Goal: Check status: Check status

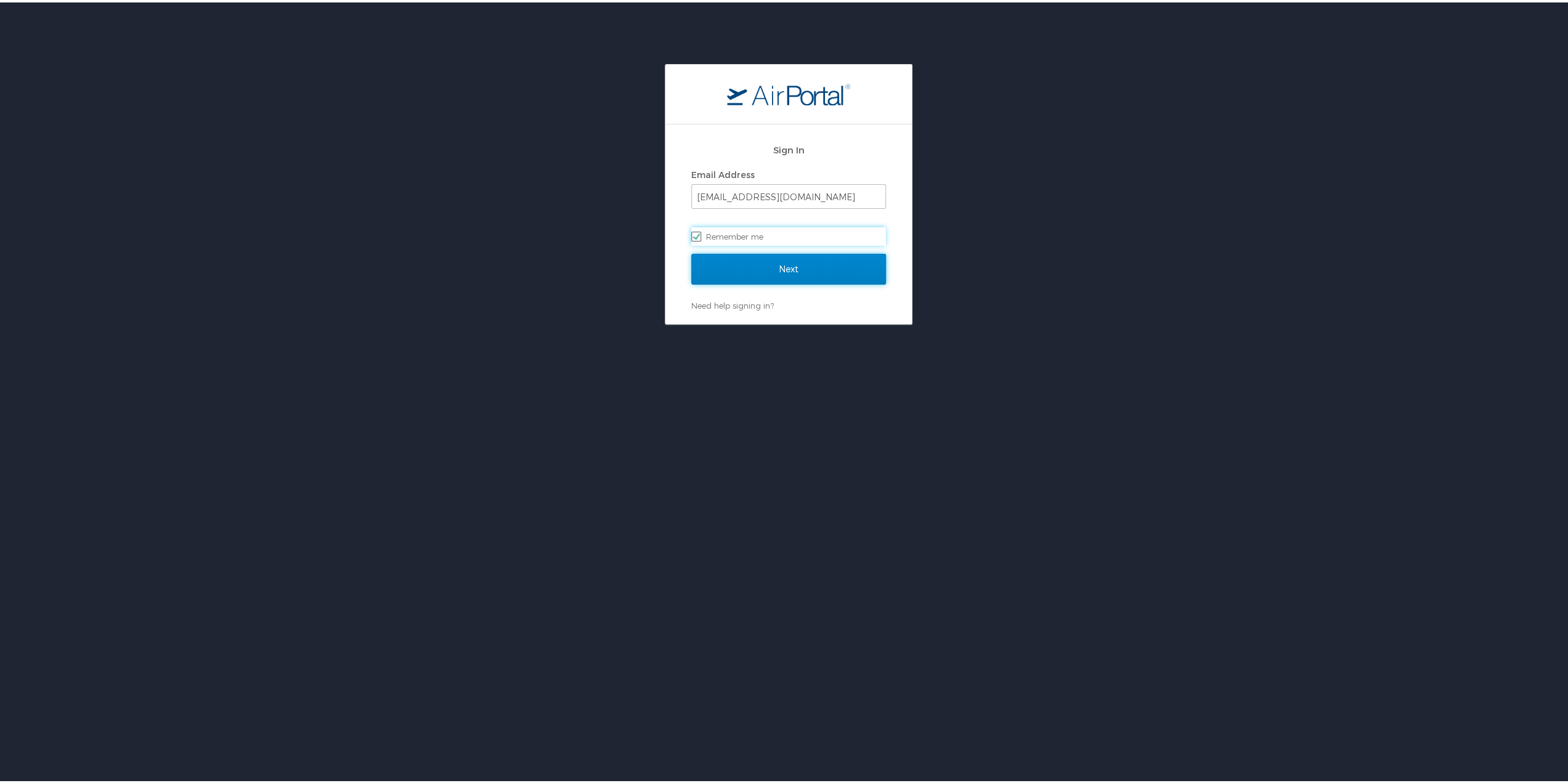
click at [746, 268] on input "Next" at bounding box center [789, 267] width 195 height 31
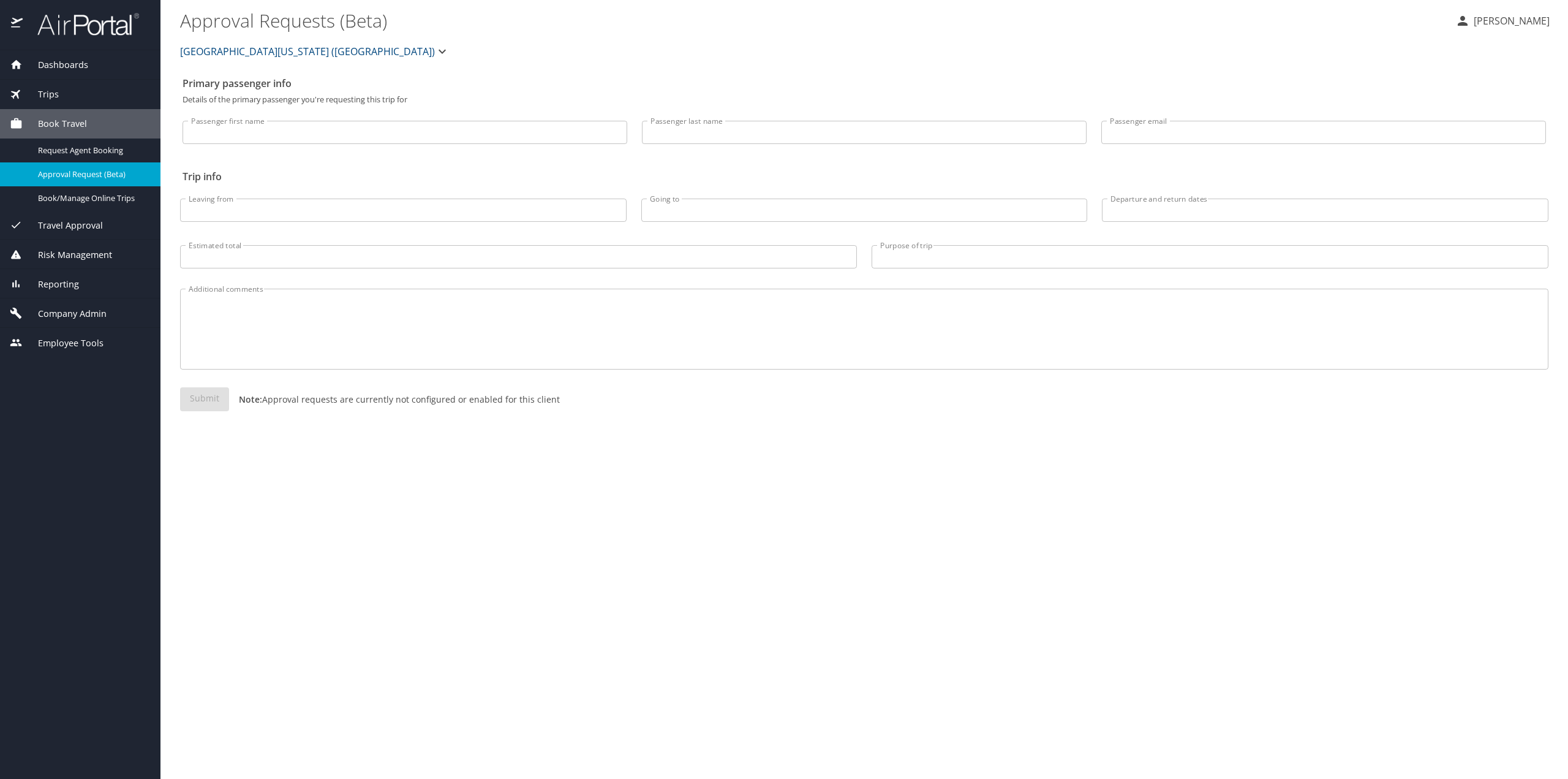
click at [54, 92] on span "Trips" at bounding box center [40, 94] width 36 height 14
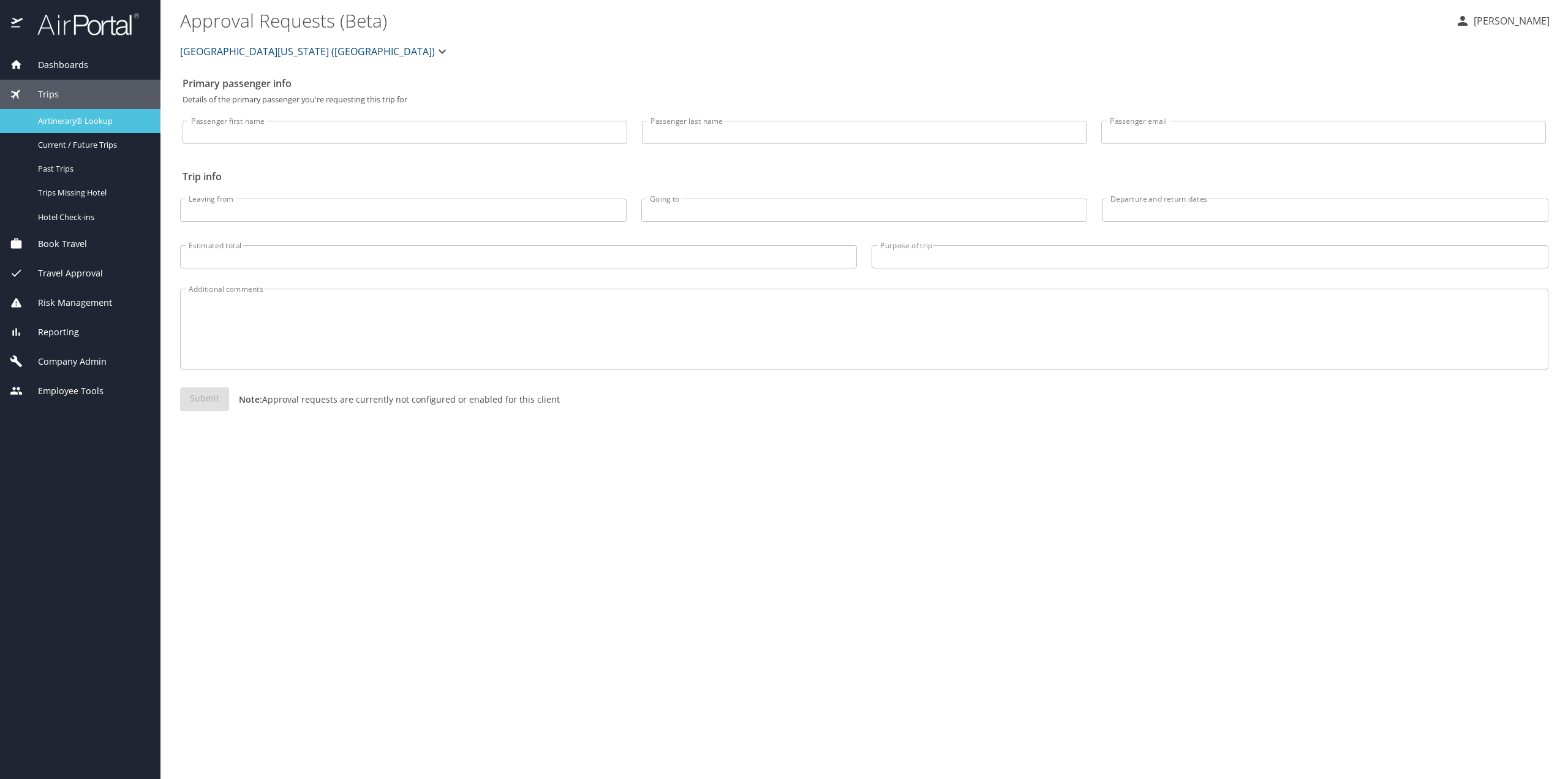
click at [43, 116] on span "Airtinerary® Lookup" at bounding box center [91, 121] width 108 height 12
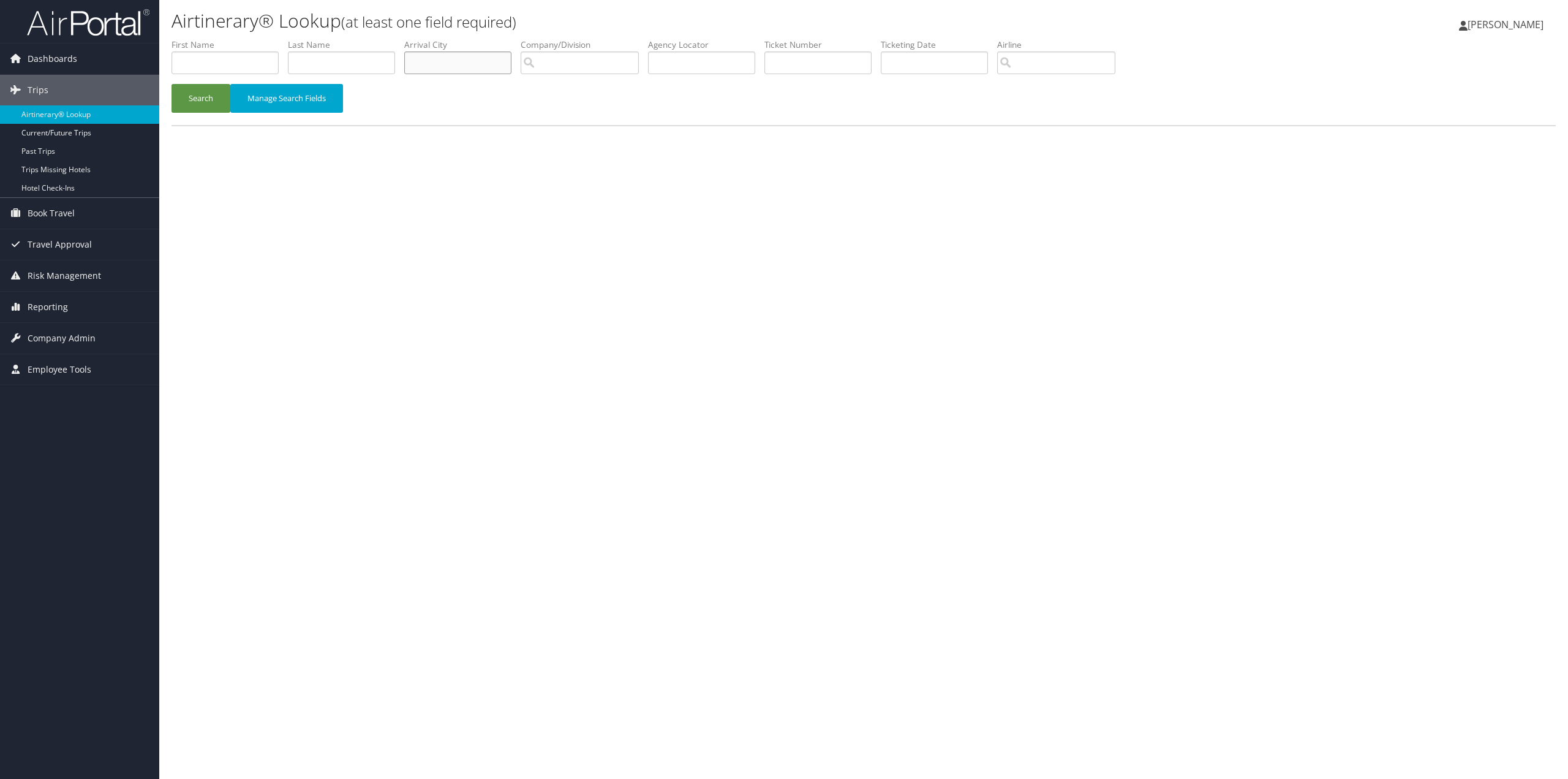
click at [441, 63] on input "text" at bounding box center [458, 63] width 107 height 22
click at [387, 69] on input "text" at bounding box center [341, 63] width 107 height 22
type input "gakidou"
click at [171, 84] on button "Search" at bounding box center [200, 99] width 58 height 29
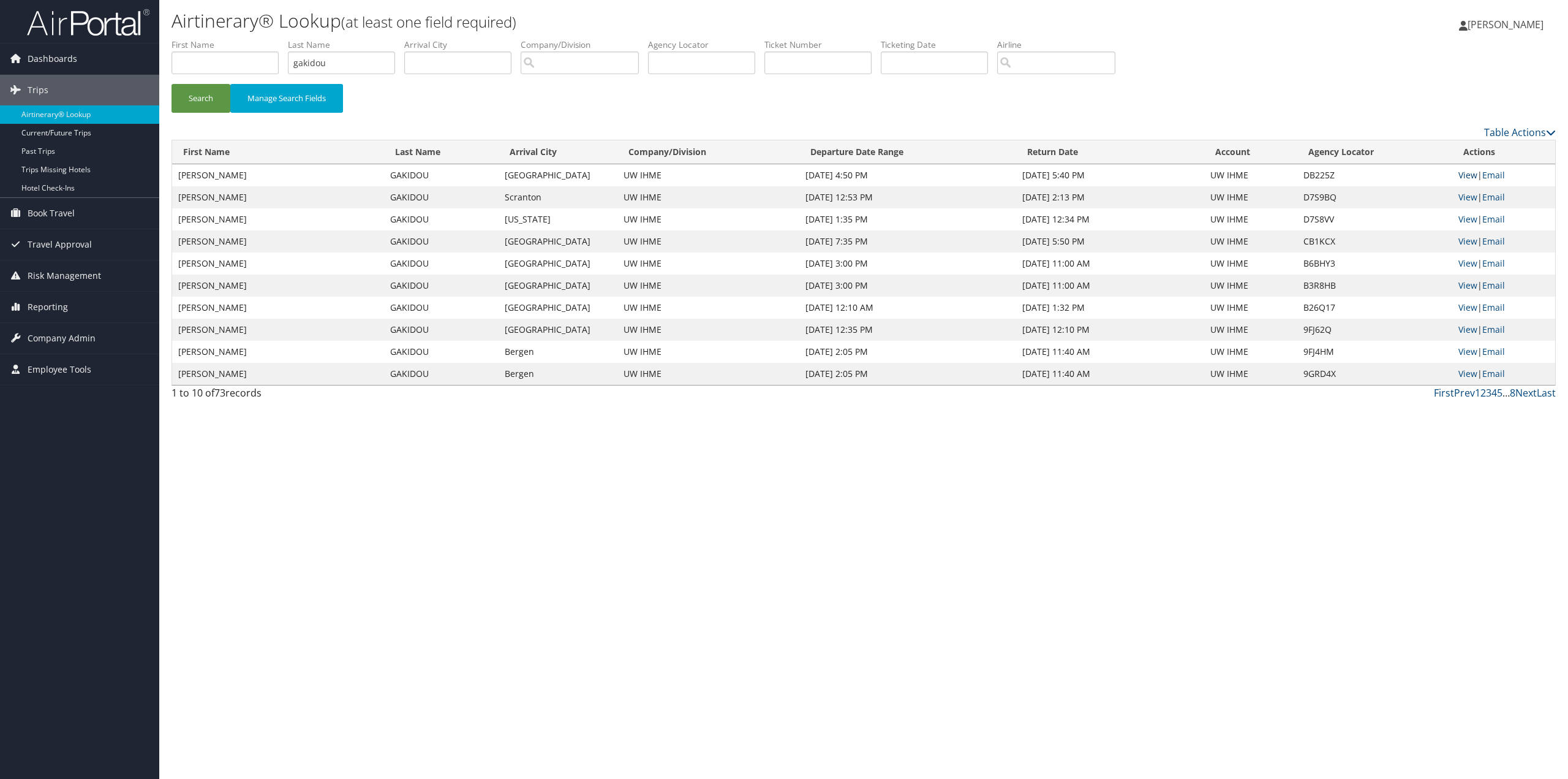
click at [1467, 173] on link "View" at bounding box center [1468, 175] width 19 height 12
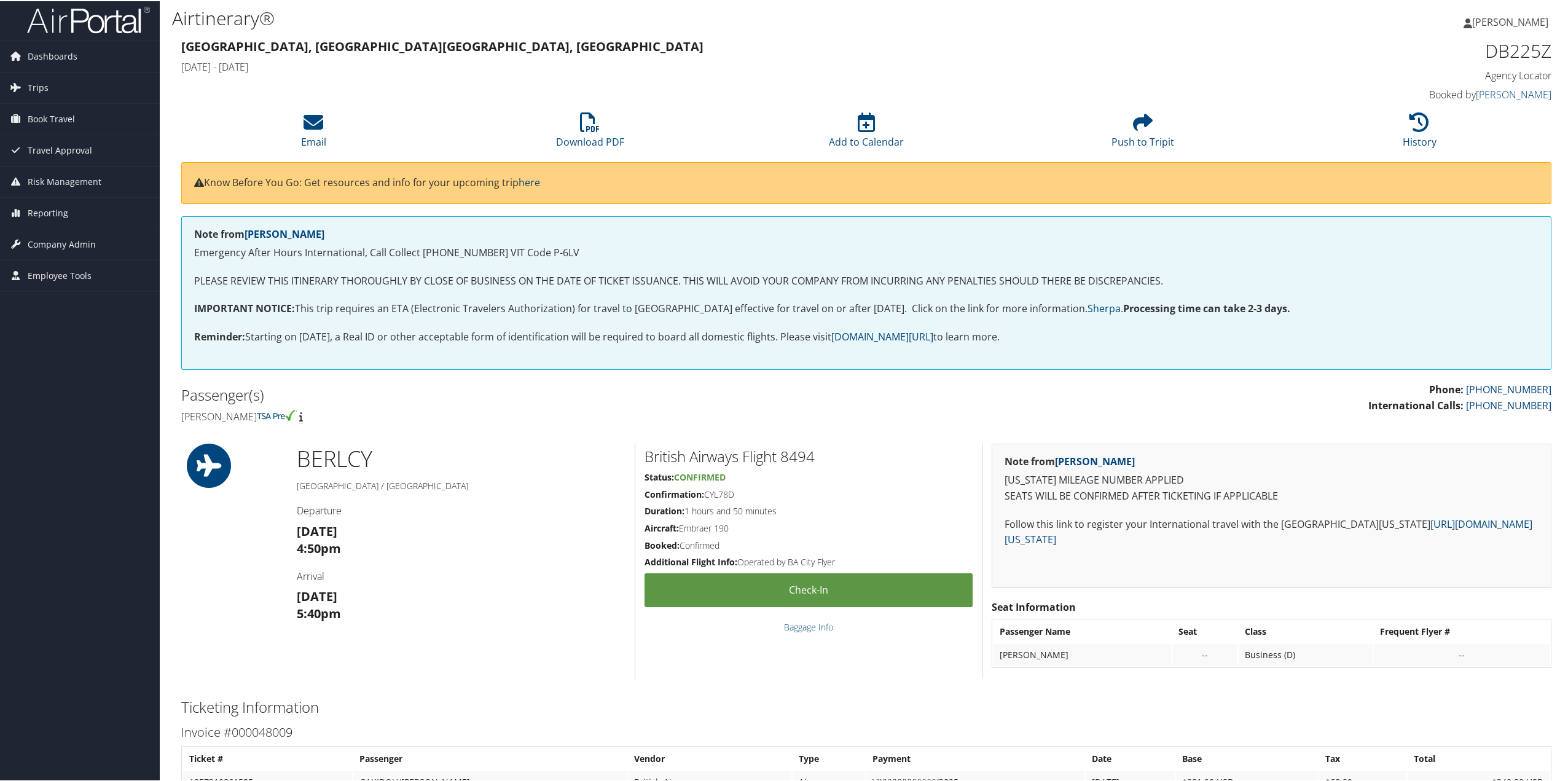
scroll to position [3, 0]
click at [583, 134] on link "Download PDF" at bounding box center [590, 133] width 68 height 30
